Goal: Task Accomplishment & Management: Use online tool/utility

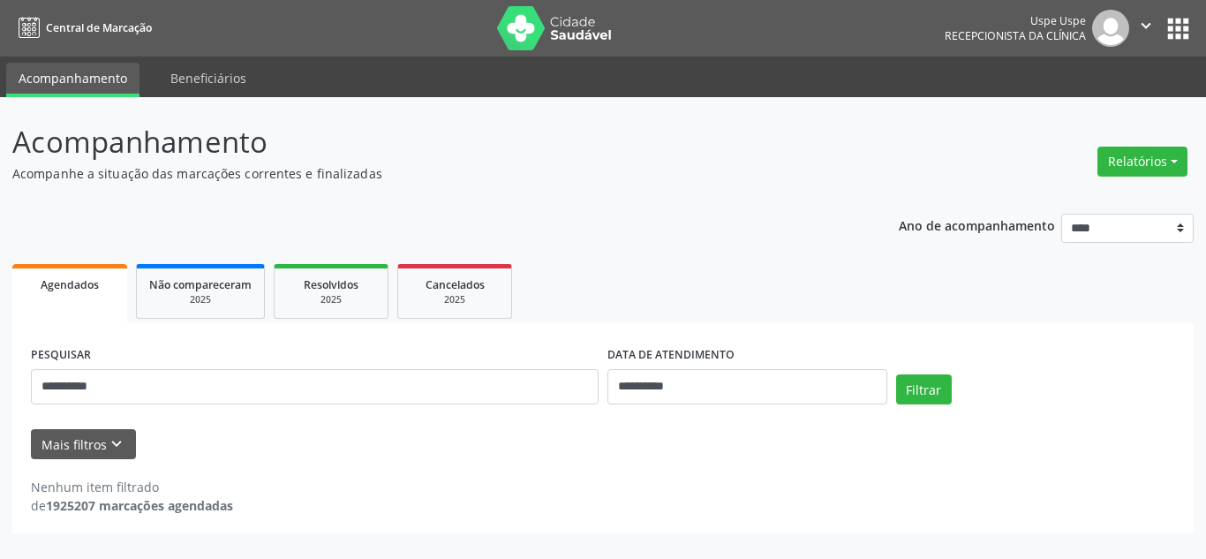
click at [1166, 163] on button "Relatórios" at bounding box center [1143, 162] width 90 height 30
click at [1099, 193] on link "Agendamentos" at bounding box center [1092, 199] width 190 height 25
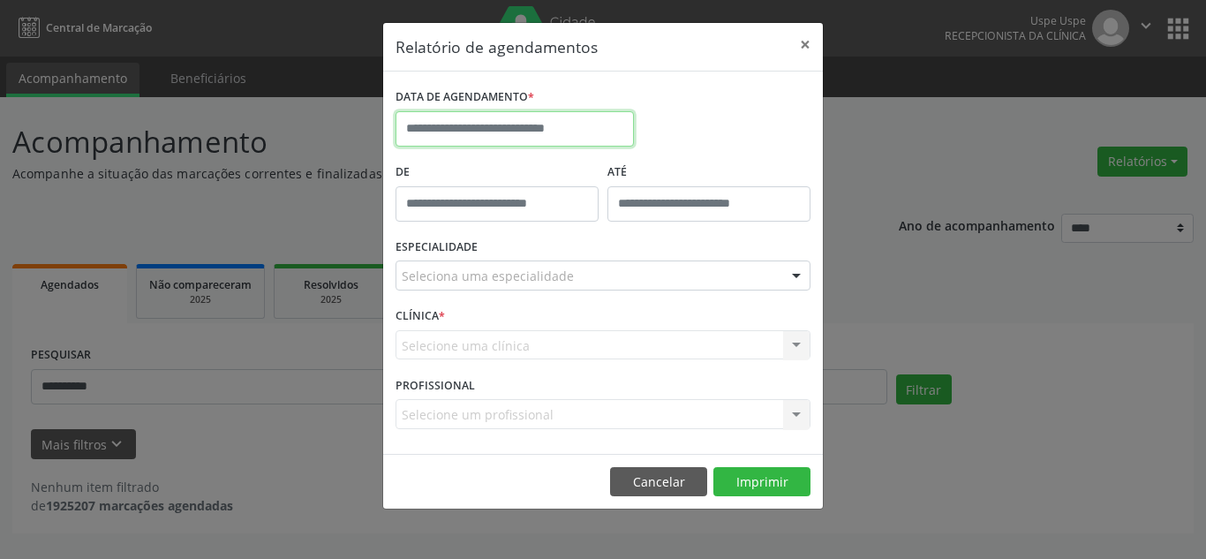
click at [498, 126] on input "text" at bounding box center [515, 128] width 238 height 35
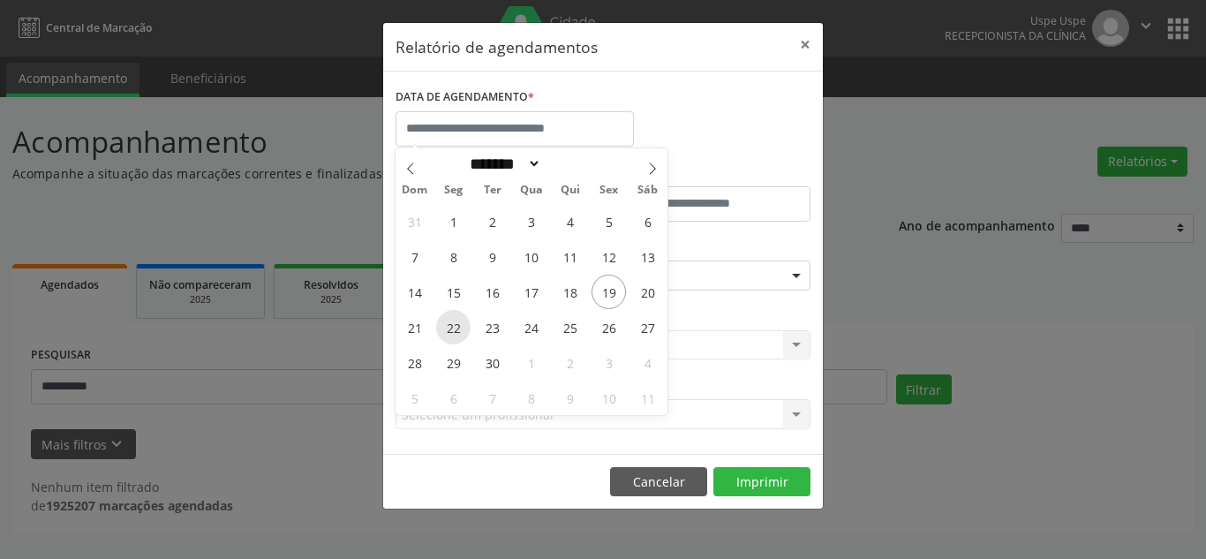
click at [465, 327] on span "22" at bounding box center [453, 327] width 34 height 34
type input "**********"
click at [465, 327] on span "22" at bounding box center [453, 327] width 34 height 34
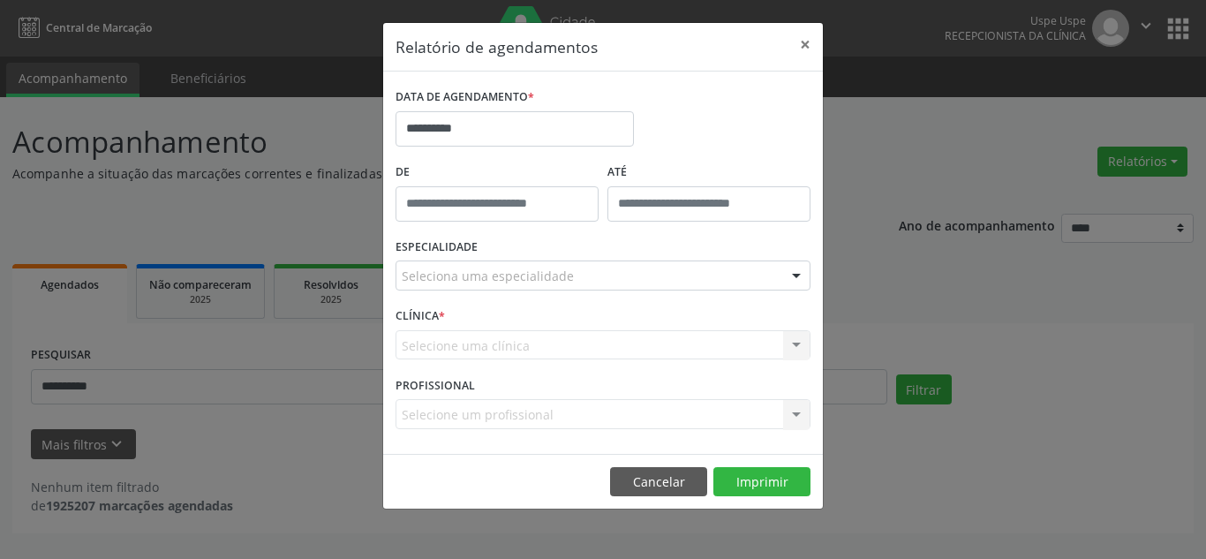
click at [578, 276] on div "Seleciona uma especialidade" at bounding box center [603, 276] width 415 height 30
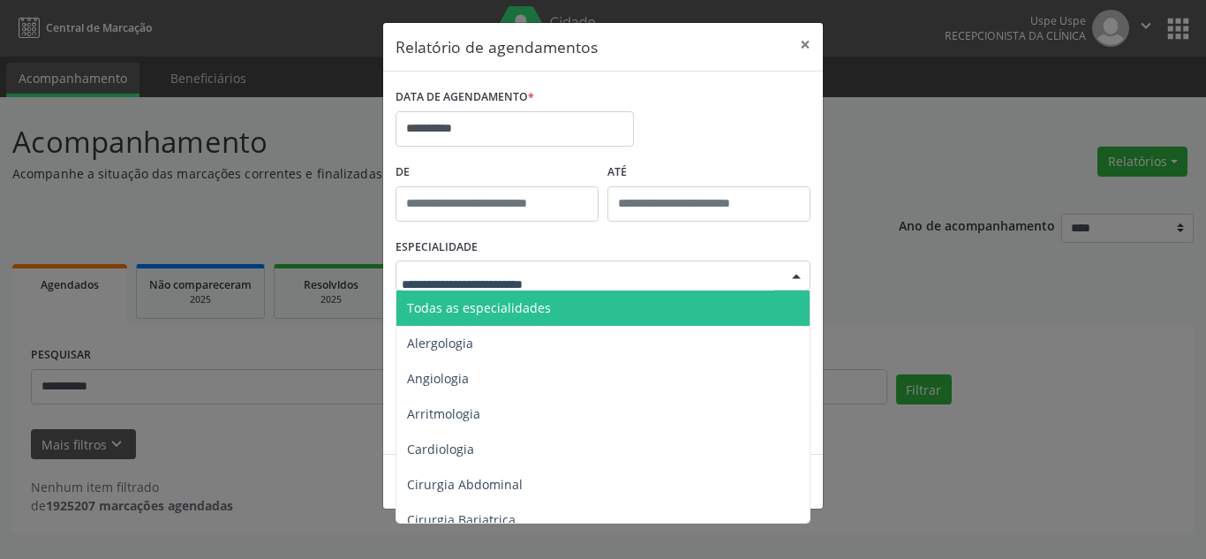
click at [527, 306] on span "Todas as especialidades" at bounding box center [479, 307] width 144 height 17
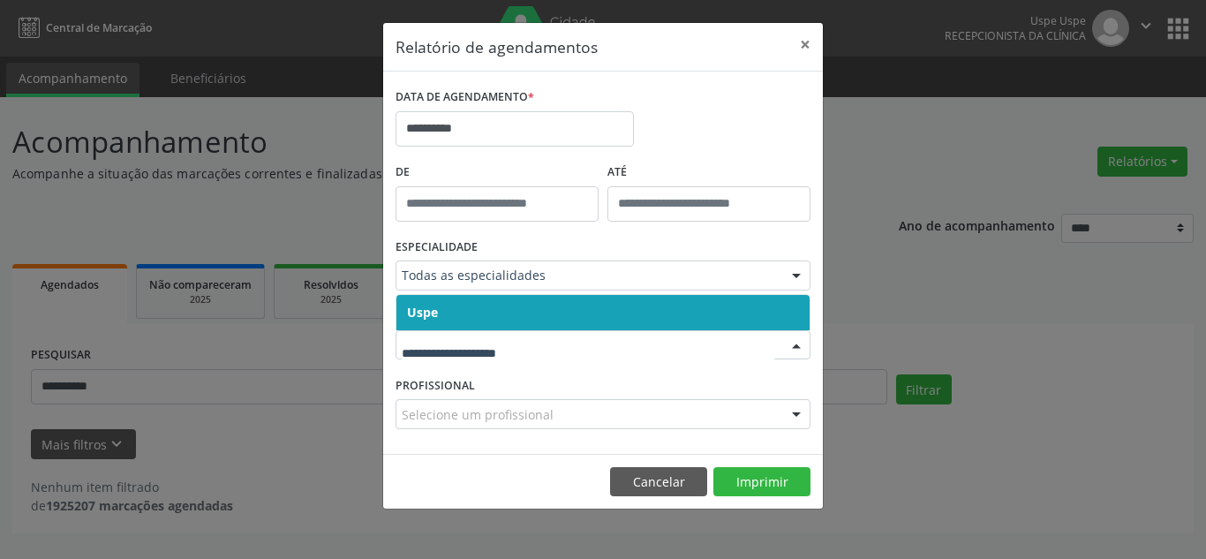
click at [479, 302] on span "Uspe" at bounding box center [602, 312] width 413 height 35
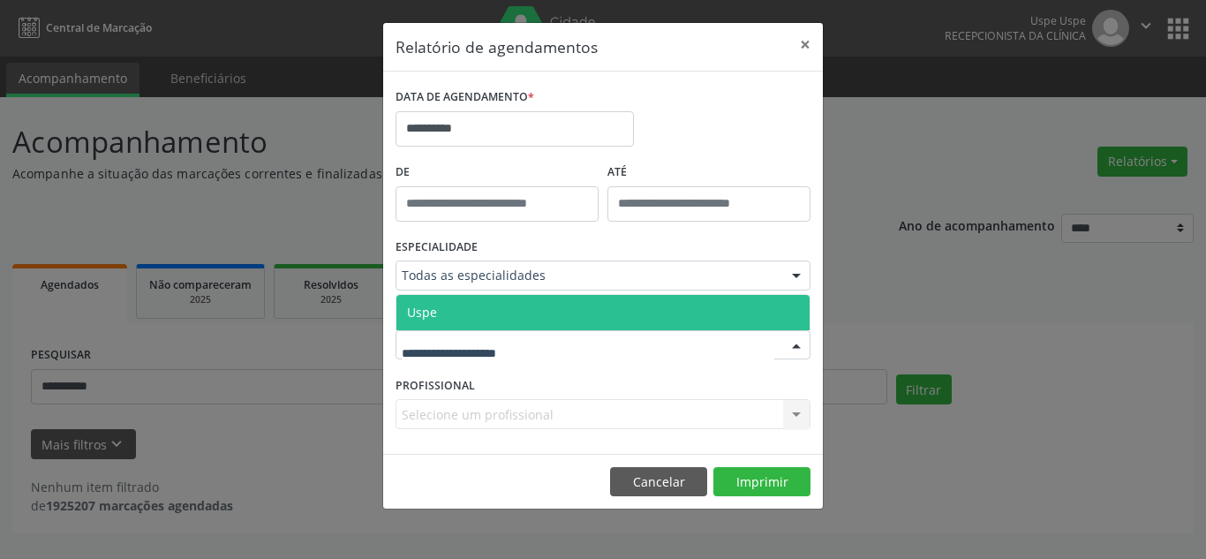
drag, startPoint x: 473, startPoint y: 341, endPoint x: 463, endPoint y: 322, distance: 21.4
click at [463, 321] on span "Uspe" at bounding box center [602, 312] width 413 height 35
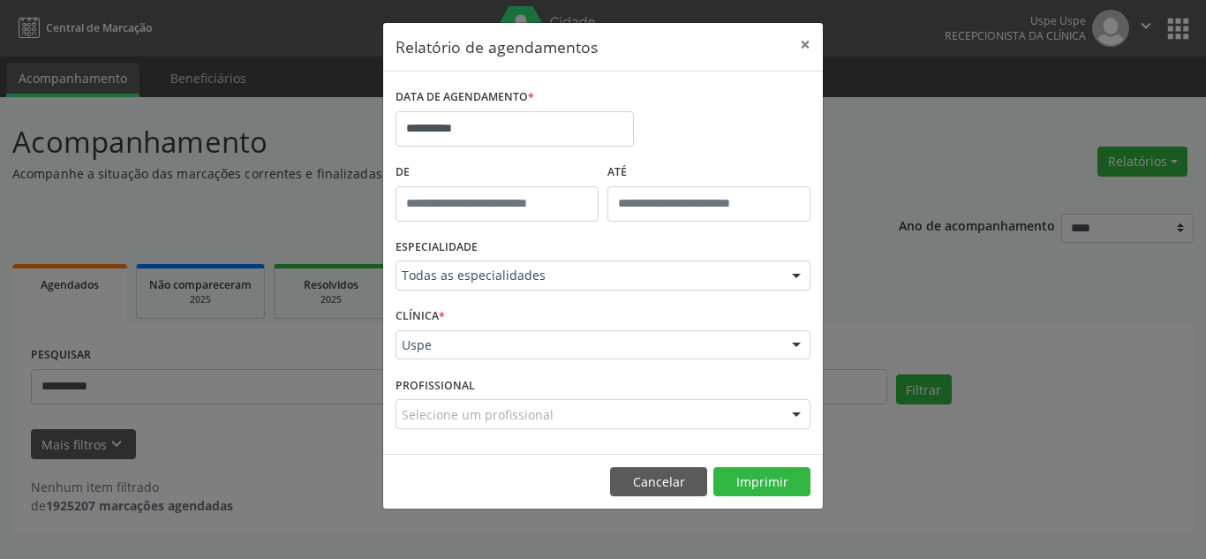
click at [797, 411] on div at bounding box center [796, 415] width 26 height 30
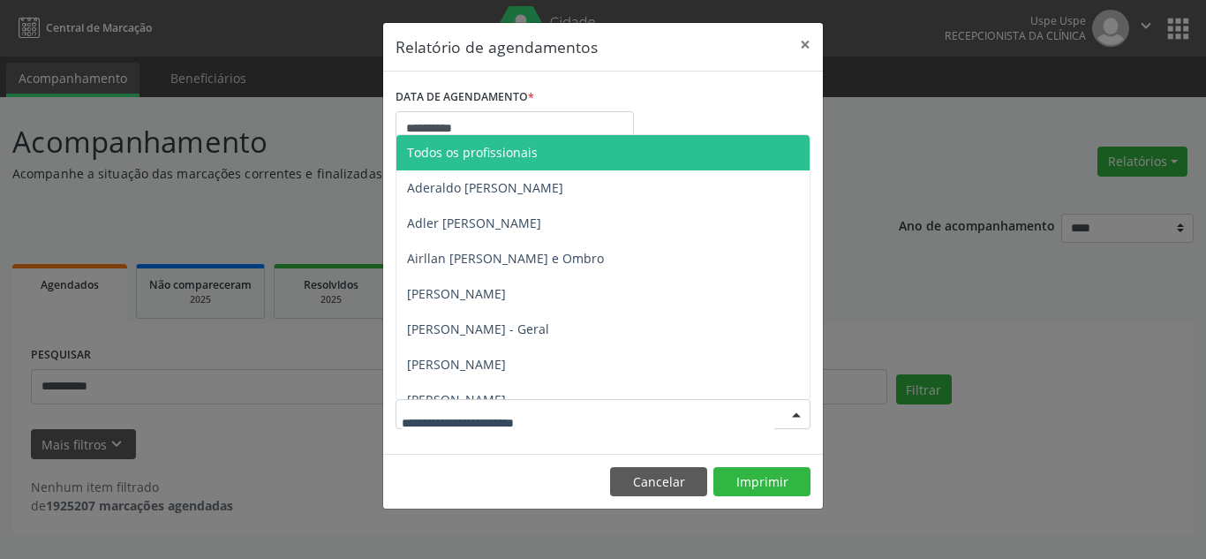
click at [488, 155] on span "Todos os profissionais" at bounding box center [472, 152] width 131 height 17
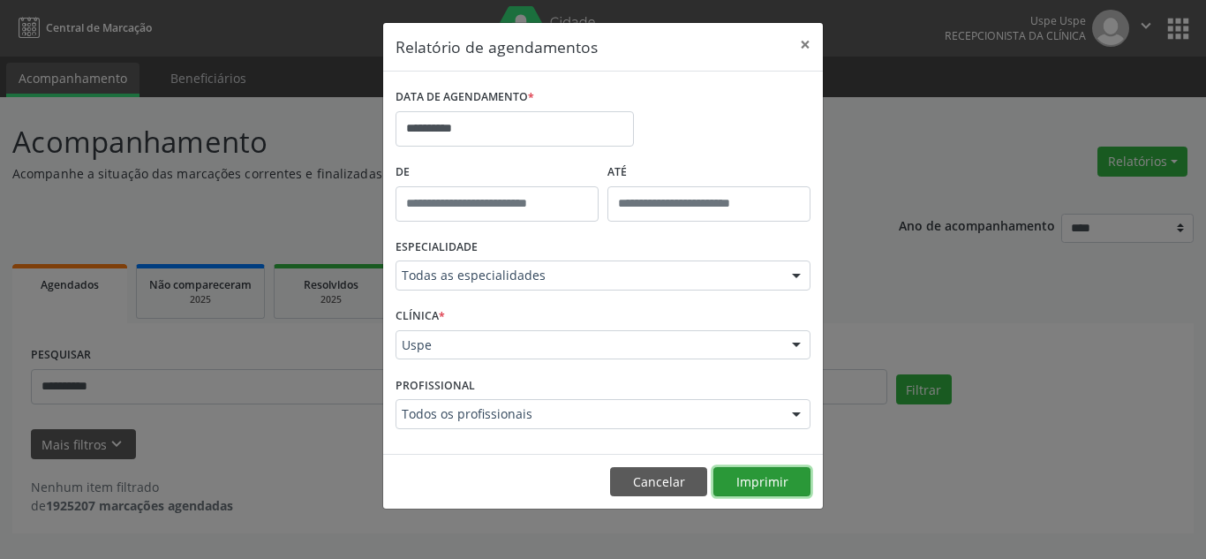
click at [754, 479] on button "Imprimir" at bounding box center [762, 482] width 97 height 30
